Goal: Task Accomplishment & Management: Use online tool/utility

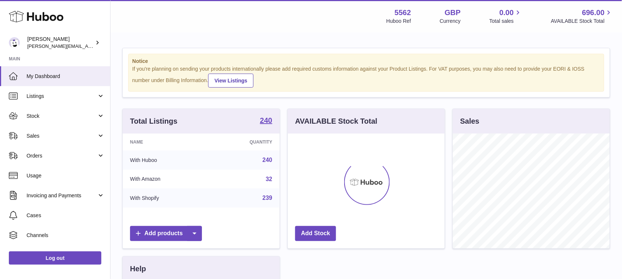
scroll to position [115, 157]
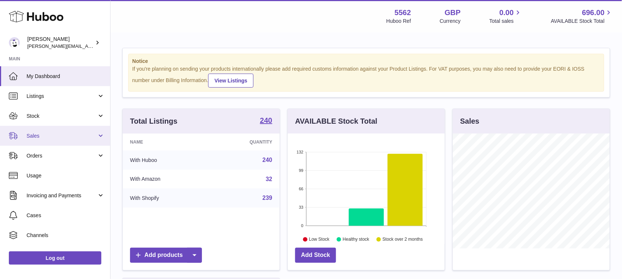
click at [69, 137] on span "Sales" at bounding box center [62, 136] width 70 height 7
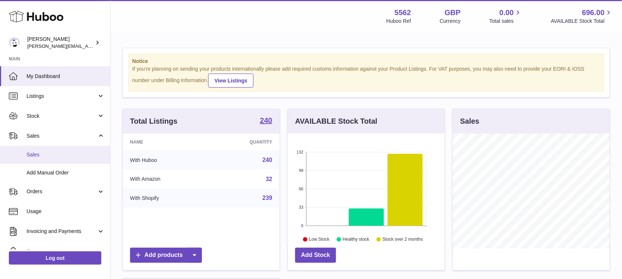
click at [45, 156] on span "Sales" at bounding box center [66, 154] width 78 height 7
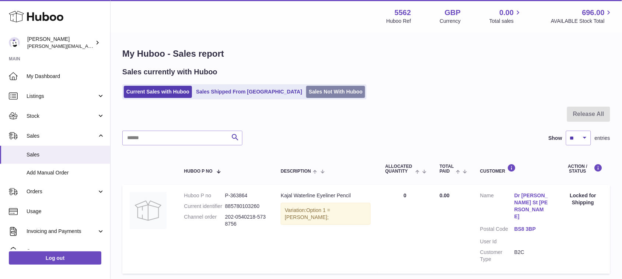
click at [311, 95] on link "Sales Not With Huboo" at bounding box center [335, 92] width 59 height 12
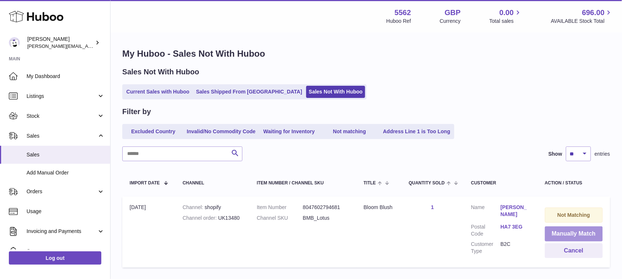
click at [551, 234] on button "Manually Match" at bounding box center [574, 234] width 58 height 15
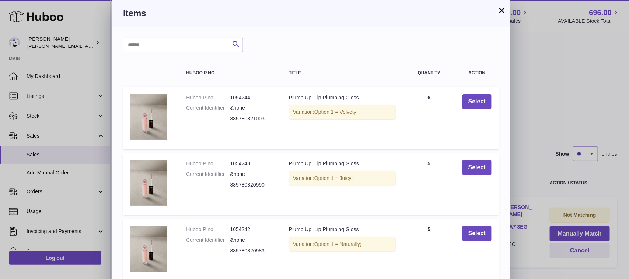
click at [187, 50] on input "text" at bounding box center [183, 45] width 120 height 15
type input "*****"
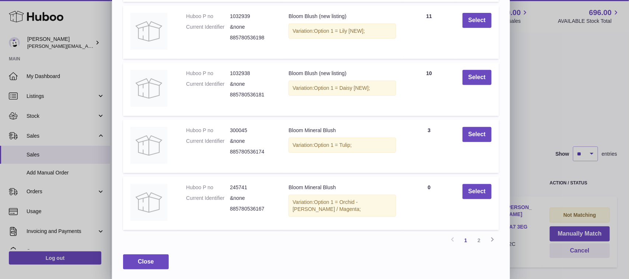
scroll to position [140, 0]
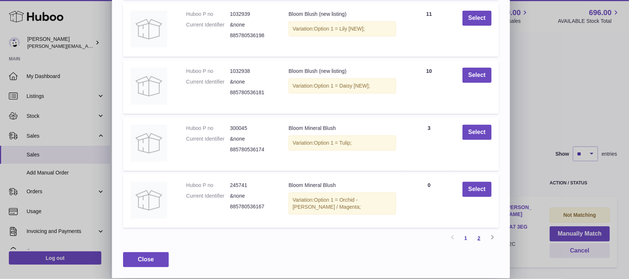
click at [480, 242] on link "2" at bounding box center [478, 238] width 13 height 13
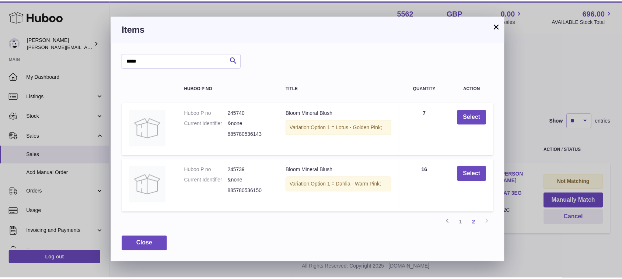
scroll to position [0, 0]
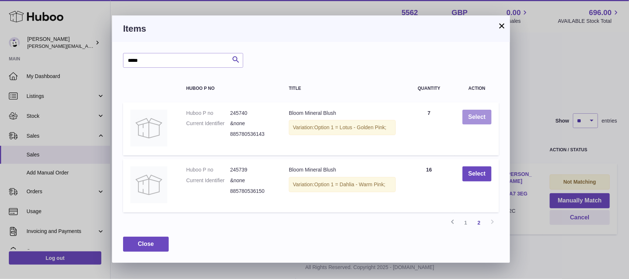
click at [481, 120] on button "Select" at bounding box center [476, 117] width 29 height 15
